Goal: Transaction & Acquisition: Subscribe to service/newsletter

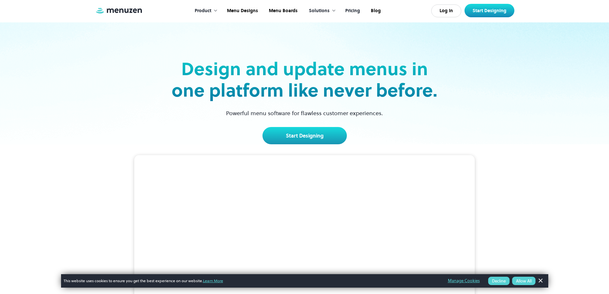
click at [348, 9] on link "Pricing" at bounding box center [352, 11] width 26 height 20
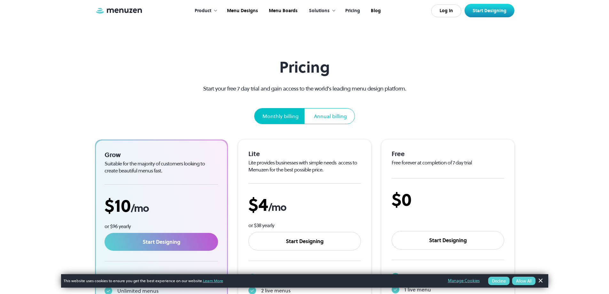
click at [341, 118] on div "Annual billing" at bounding box center [330, 116] width 33 height 8
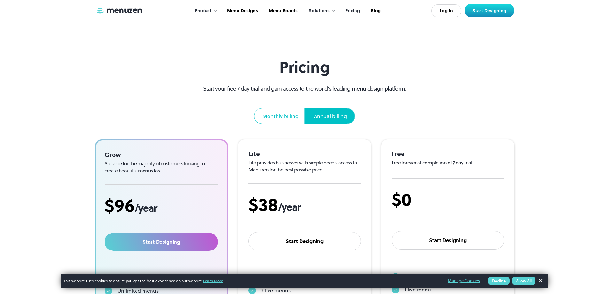
scroll to position [96, 0]
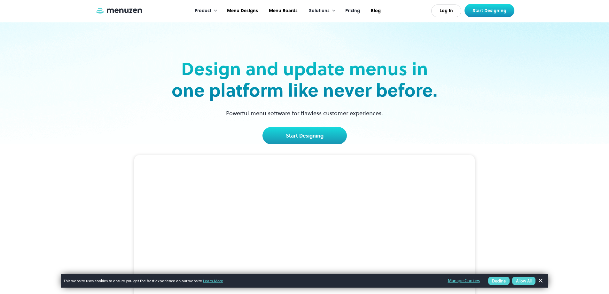
click at [352, 8] on link "Pricing" at bounding box center [352, 11] width 26 height 20
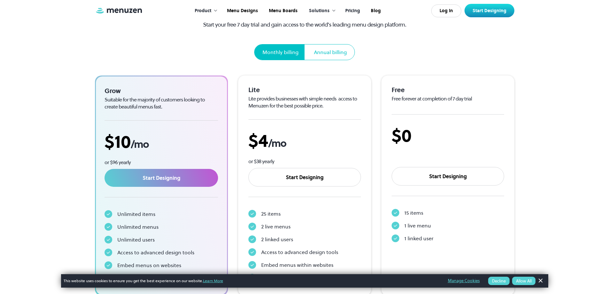
scroll to position [128, 0]
